Goal: Task Accomplishment & Management: Manage account settings

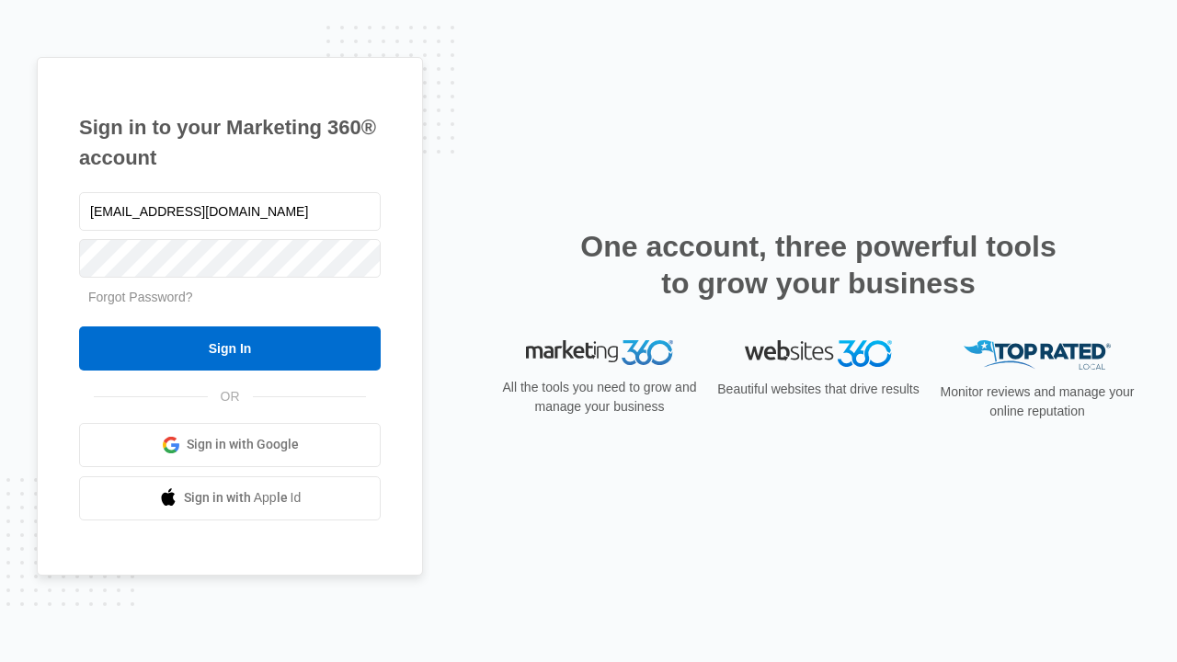
type input "[EMAIL_ADDRESS][DOMAIN_NAME]"
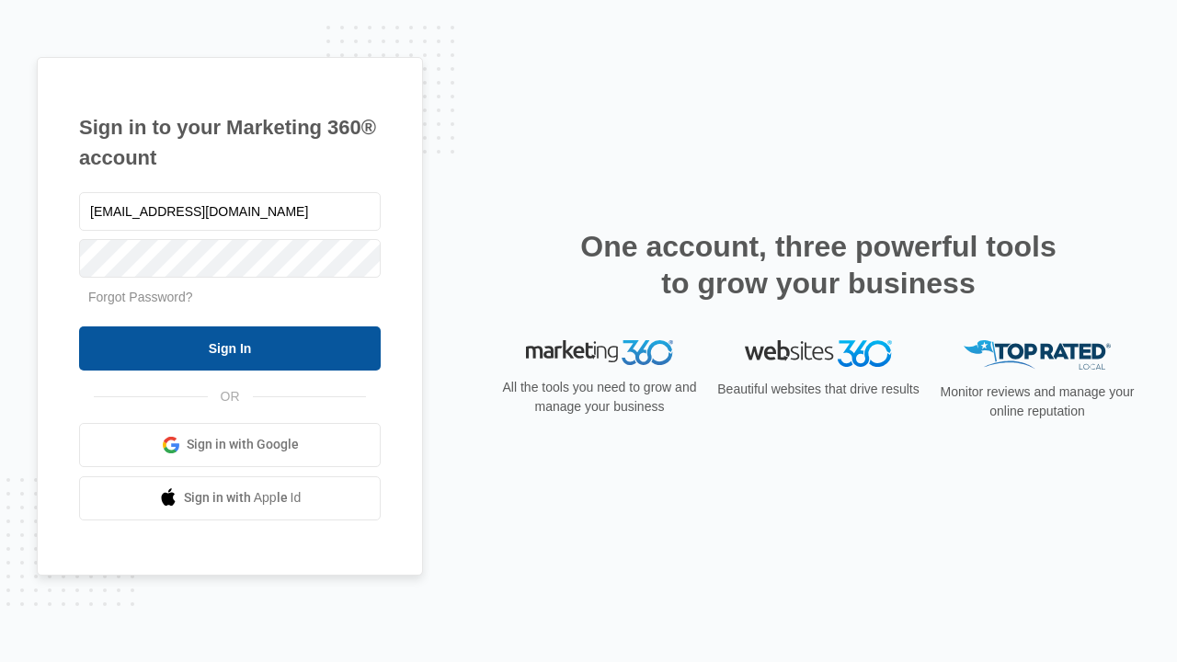
click at [230, 348] on input "Sign In" at bounding box center [230, 348] width 302 height 44
